Goal: Task Accomplishment & Management: Manage account settings

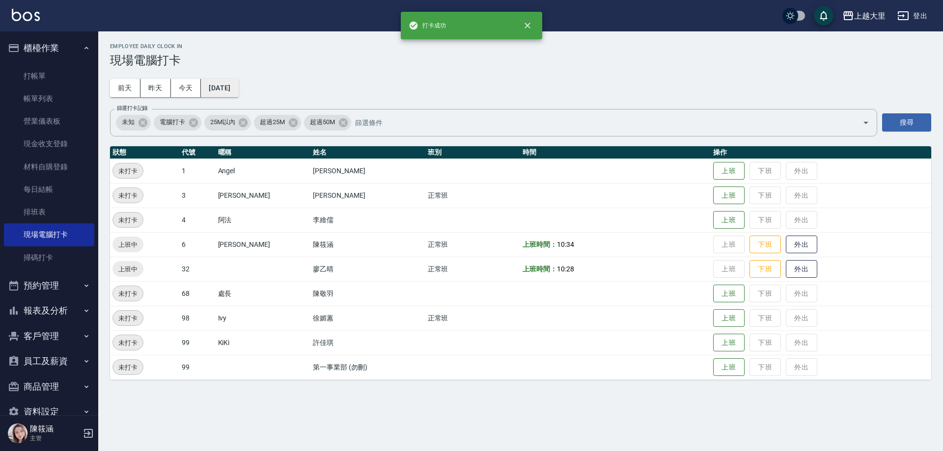
click at [221, 87] on button "[DATE]" at bounding box center [219, 88] width 37 height 18
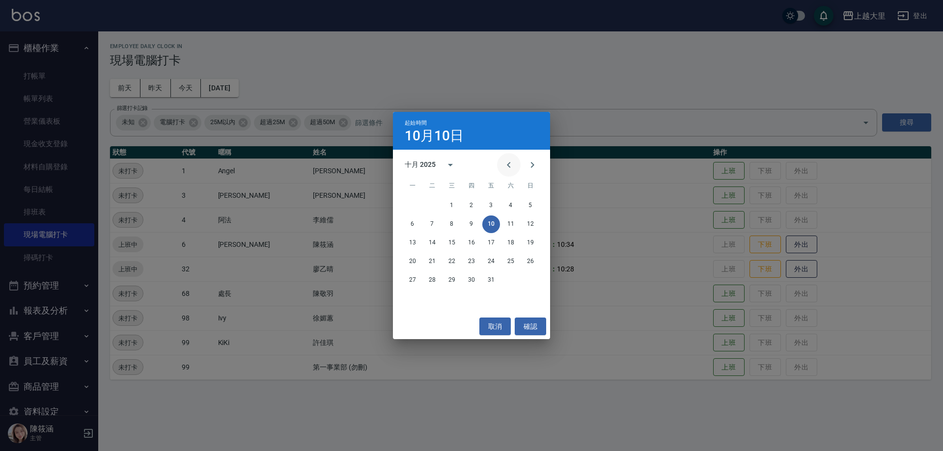
click at [508, 168] on icon "Previous month" at bounding box center [509, 165] width 12 height 12
click at [530, 324] on button "確認" at bounding box center [530, 327] width 31 height 18
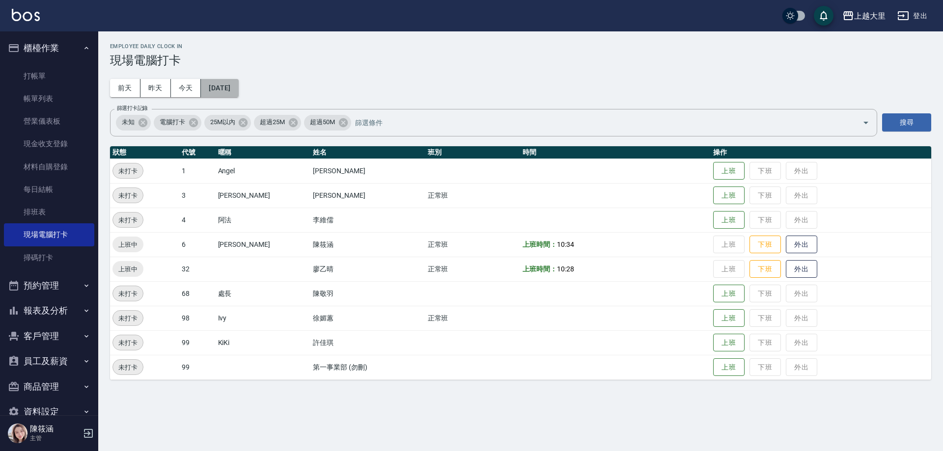
click at [238, 83] on button "[DATE]" at bounding box center [219, 88] width 37 height 18
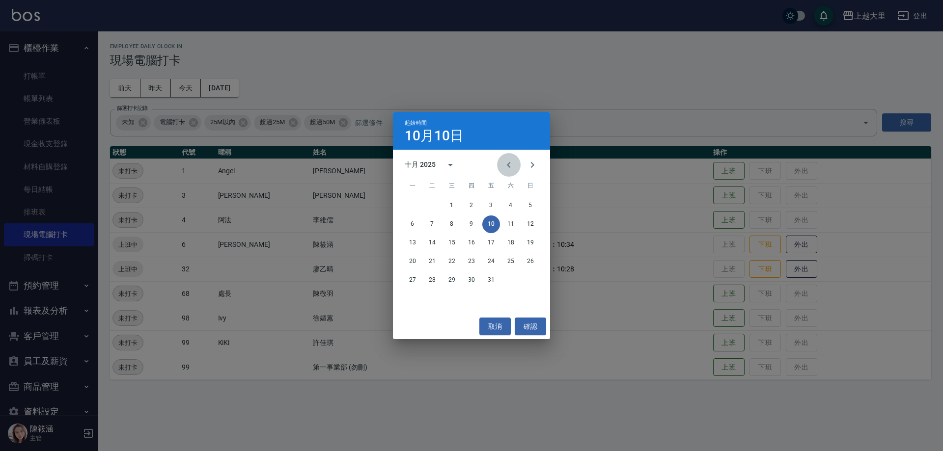
click at [515, 160] on button "Previous month" at bounding box center [509, 165] width 24 height 24
click at [435, 276] on button "30" at bounding box center [432, 281] width 18 height 18
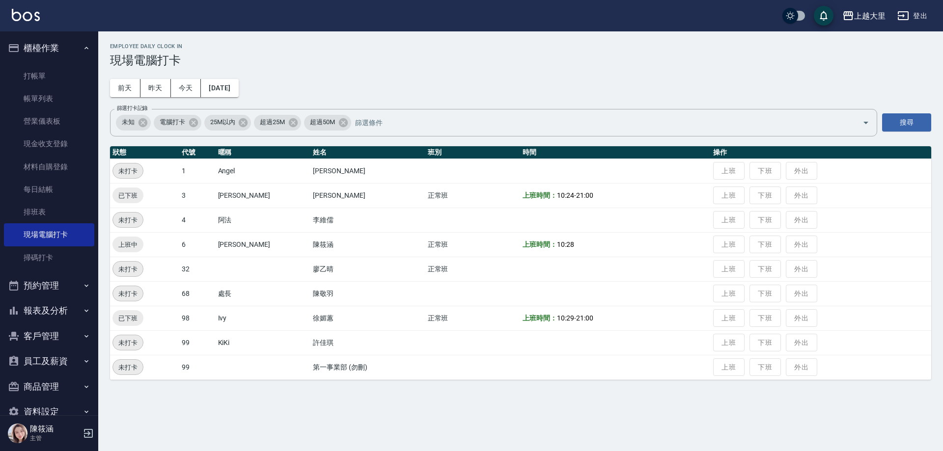
scroll to position [21, 0]
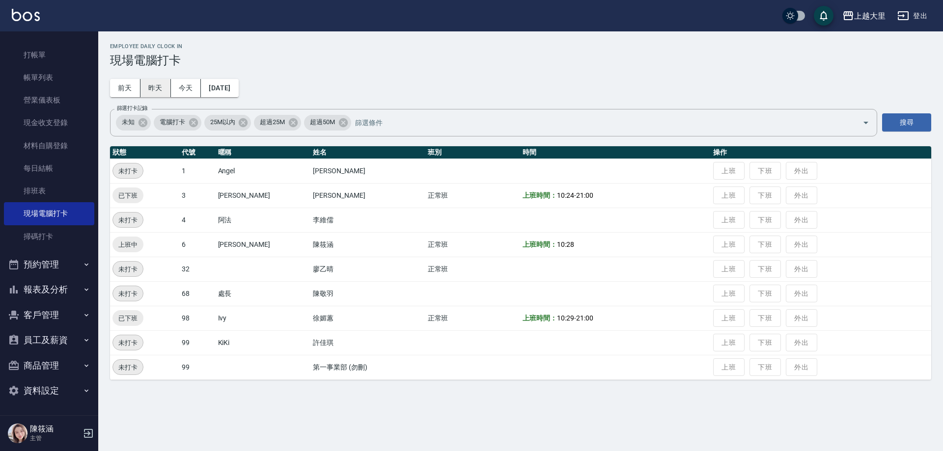
click at [163, 83] on button "昨天" at bounding box center [155, 88] width 30 height 18
click at [73, 332] on button "員工及薪資" at bounding box center [49, 340] width 90 height 26
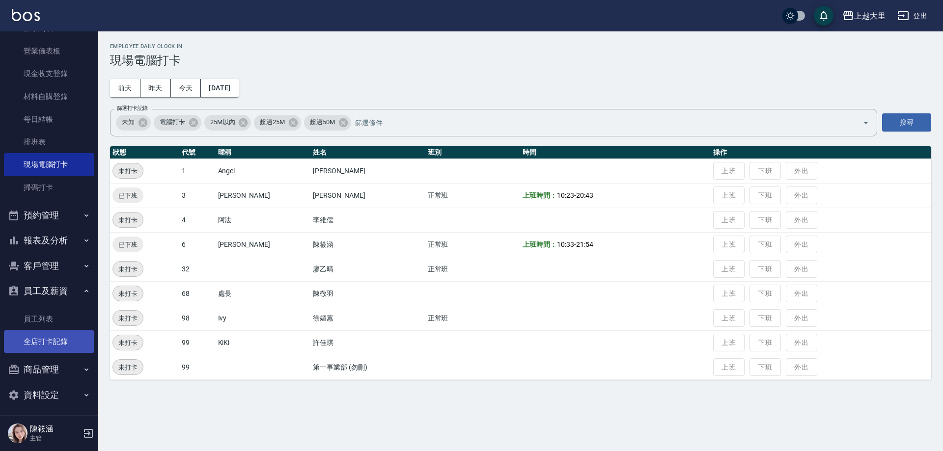
click at [67, 334] on link "全店打卡記錄" at bounding box center [49, 341] width 90 height 23
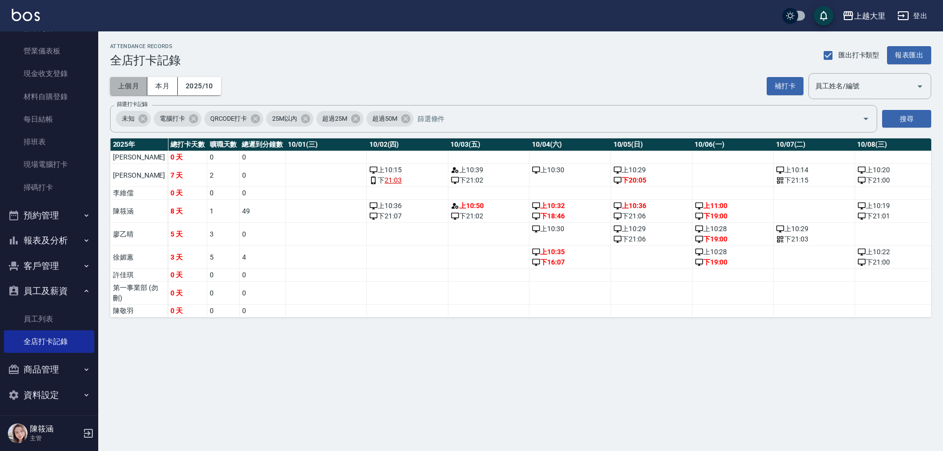
click at [139, 79] on button "上個月" at bounding box center [128, 86] width 37 height 18
